Goal: Register for event/course

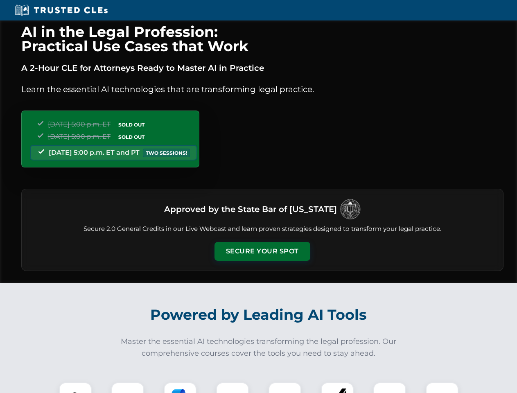
click at [262, 251] on button "Secure Your Spot" at bounding box center [263, 251] width 96 height 19
